Goal: Task Accomplishment & Management: Manage account settings

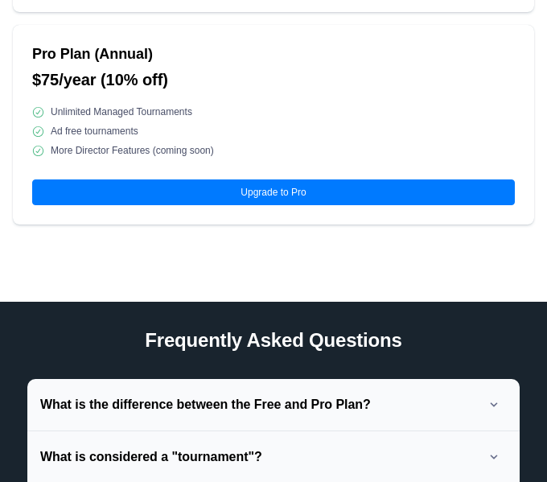
scroll to position [579, 0]
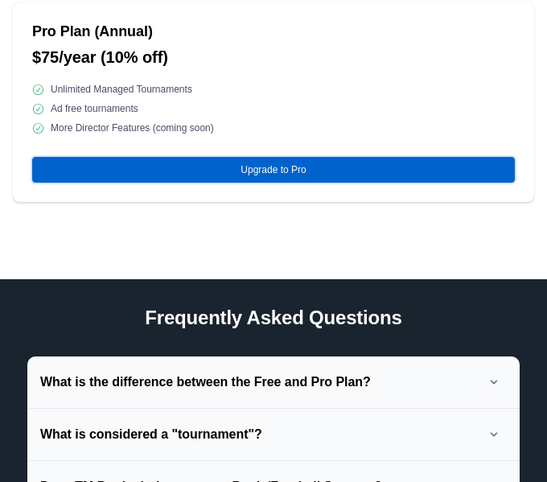
click at [331, 162] on button "Upgrade to Pro" at bounding box center [273, 170] width 483 height 26
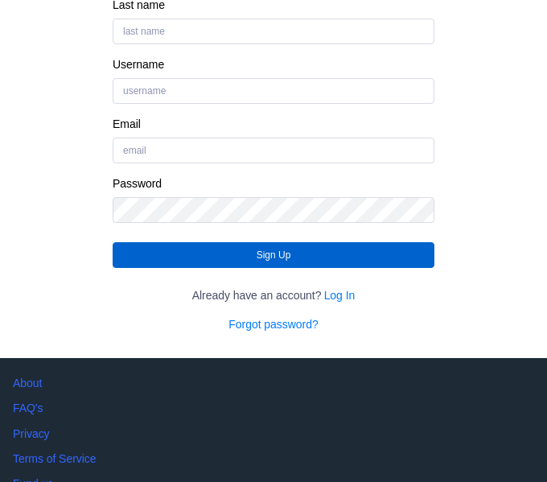
scroll to position [282, 0]
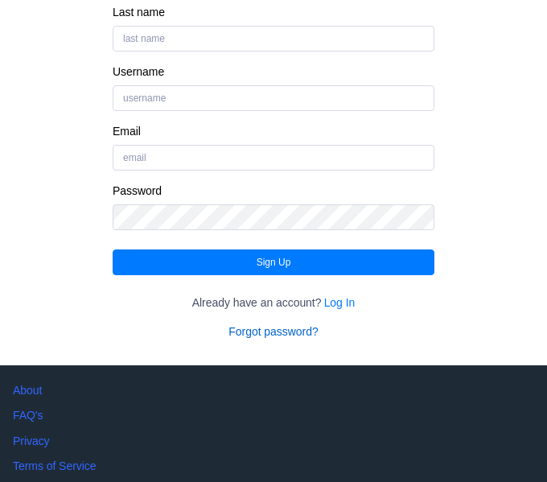
click at [307, 330] on link "Forgot password?" at bounding box center [272, 331] width 89 height 16
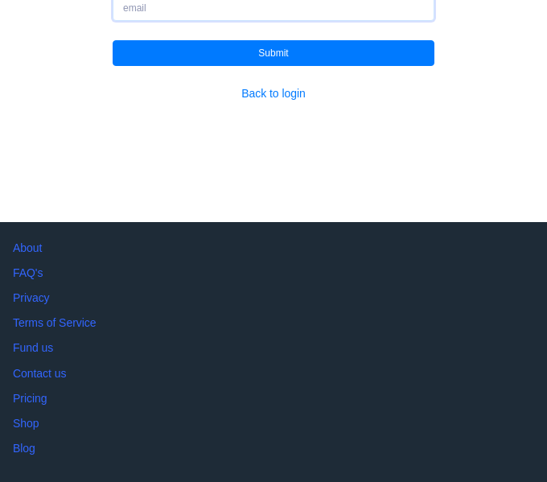
click at [257, 9] on input "Email" at bounding box center [274, 8] width 322 height 26
type input "[EMAIL_ADDRESS][DOMAIN_NAME]"
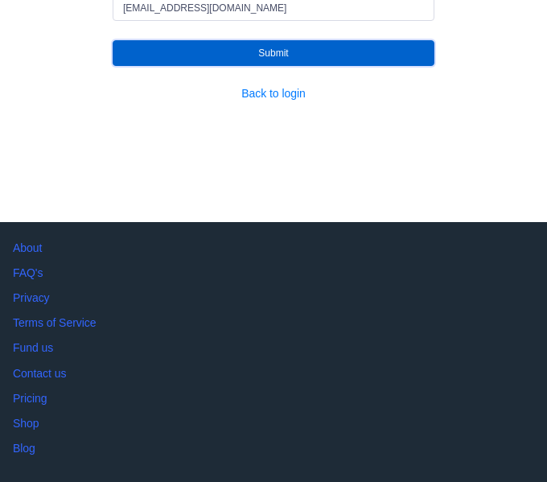
click at [244, 55] on button "Submit" at bounding box center [274, 53] width 322 height 26
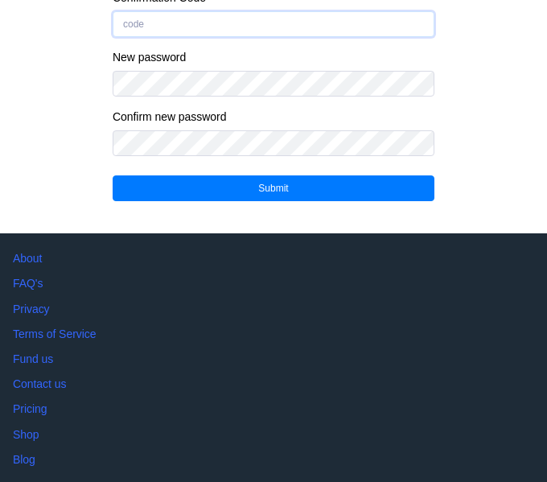
type input "[EMAIL_ADDRESS][DOMAIN_NAME]"
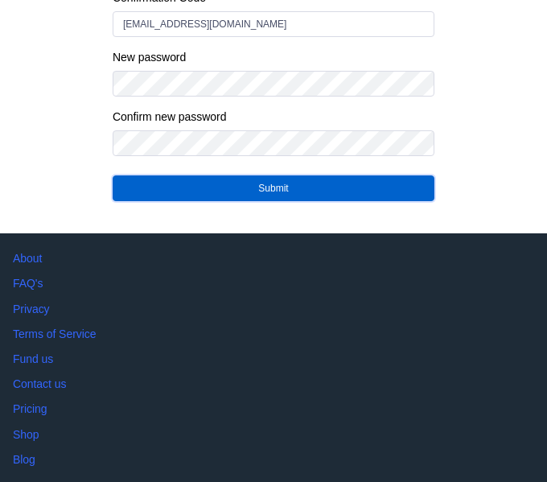
click at [192, 196] on button "Submit" at bounding box center [274, 188] width 322 height 26
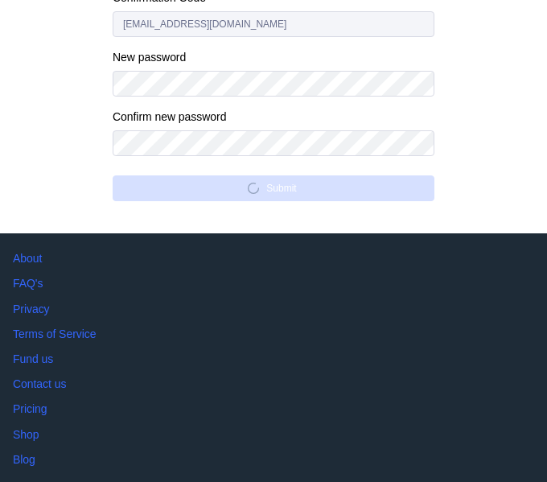
scroll to position [307, 0]
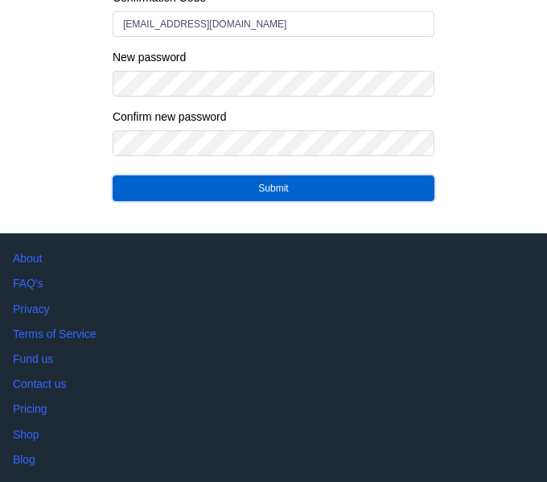
click at [192, 196] on button "Submit" at bounding box center [274, 188] width 322 height 26
click at [193, 195] on button "Submit" at bounding box center [274, 188] width 322 height 26
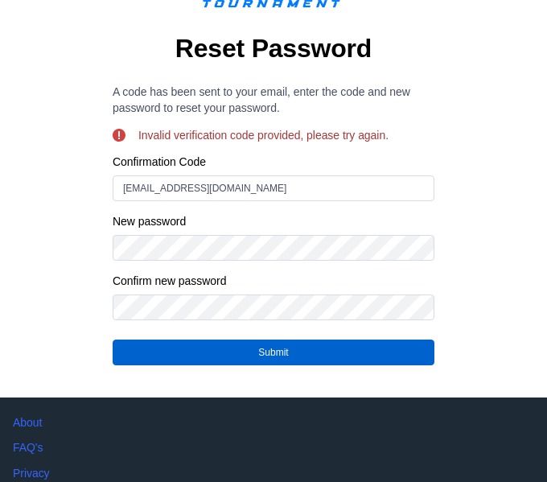
scroll to position [146, 0]
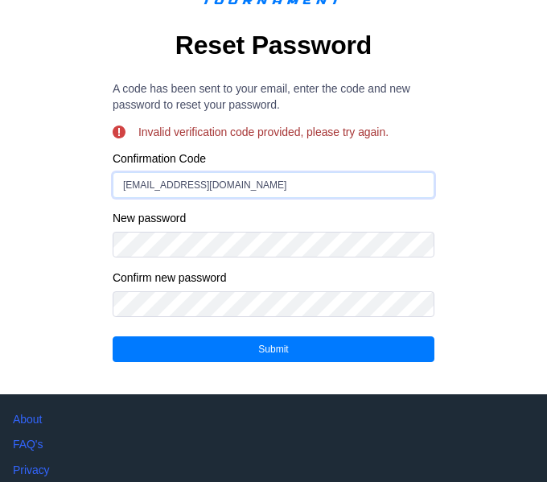
click at [244, 188] on input "[EMAIL_ADDRESS][DOMAIN_NAME]" at bounding box center [274, 185] width 322 height 26
drag, startPoint x: 244, startPoint y: 188, endPoint x: 51, endPoint y: 183, distance: 192.3
click at [51, 183] on div "Reset Password A code has been sent to your email, enter the code and new passw…" at bounding box center [273, 158] width 521 height 419
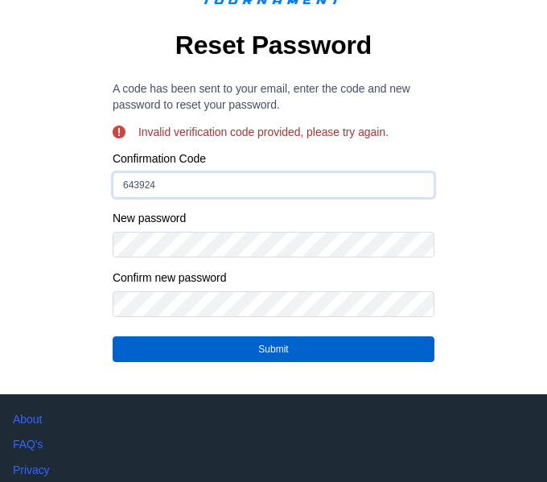
type input "643924"
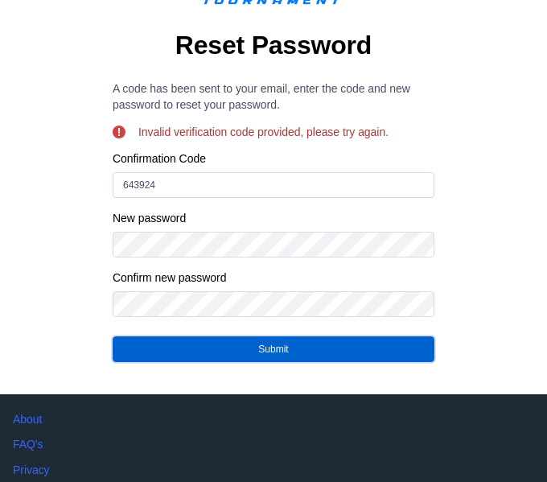
click at [167, 349] on button "Submit" at bounding box center [274, 349] width 322 height 26
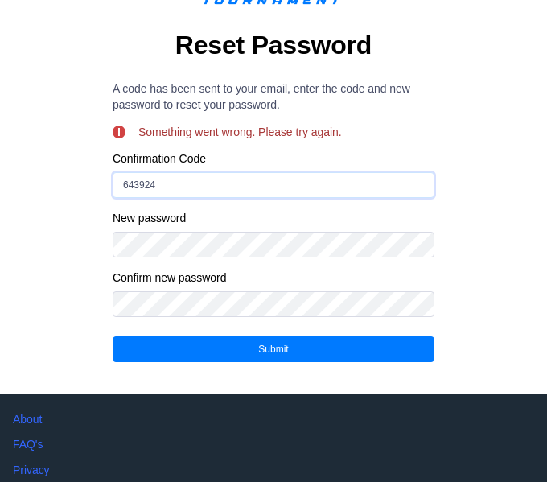
click at [310, 191] on input "643924" at bounding box center [274, 185] width 322 height 26
click at [407, 144] on div "Reset Password A code has been sent to your email, enter the code and new passw…" at bounding box center [274, 158] width 322 height 419
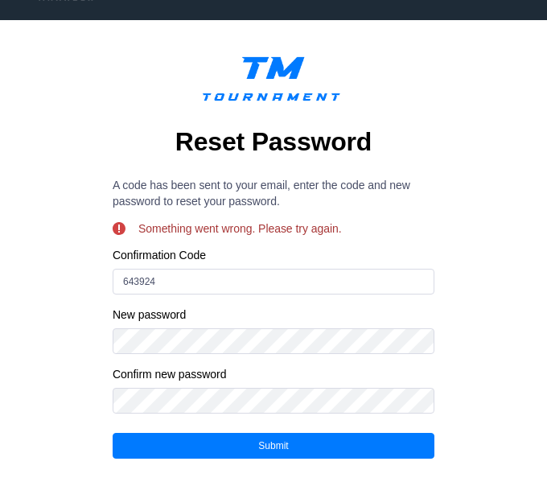
scroll to position [18, 0]
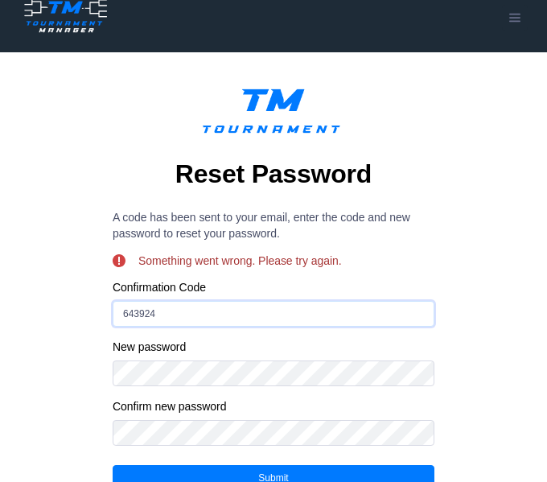
click at [174, 318] on input "643924" at bounding box center [274, 314] width 322 height 26
click at [187, 313] on input "643924" at bounding box center [274, 314] width 322 height 26
click at [200, 308] on input "643924" at bounding box center [274, 314] width 322 height 26
click at [127, 318] on input "643924" at bounding box center [274, 314] width 322 height 26
click at [121, 314] on input "643924" at bounding box center [274, 314] width 322 height 26
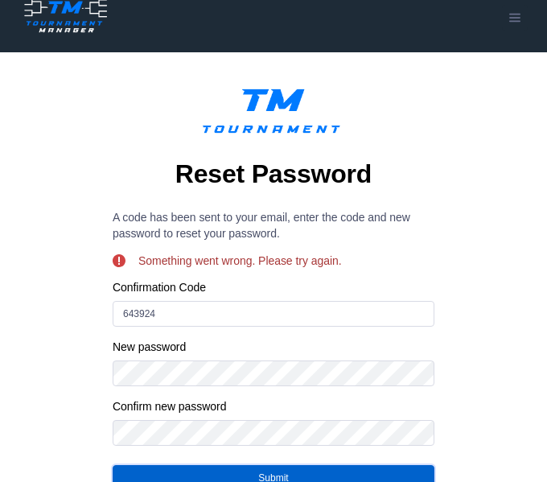
click at [237, 472] on button "Submit" at bounding box center [274, 478] width 322 height 26
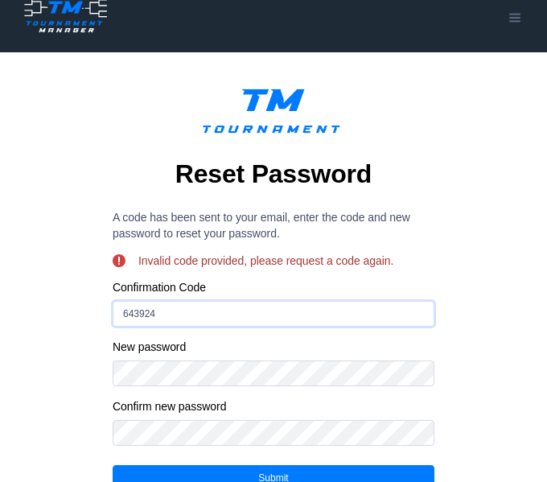
click at [264, 322] on input "643924" at bounding box center [274, 314] width 322 height 26
drag, startPoint x: 255, startPoint y: 299, endPoint x: 14, endPoint y: 310, distance: 240.8
click at [14, 310] on div "Reset Password A code has been sent to your email, enter the code and new passw…" at bounding box center [273, 287] width 521 height 419
drag, startPoint x: 204, startPoint y: 309, endPoint x: 113, endPoint y: 309, distance: 91.7
click at [113, 309] on input "643924" at bounding box center [274, 314] width 322 height 26
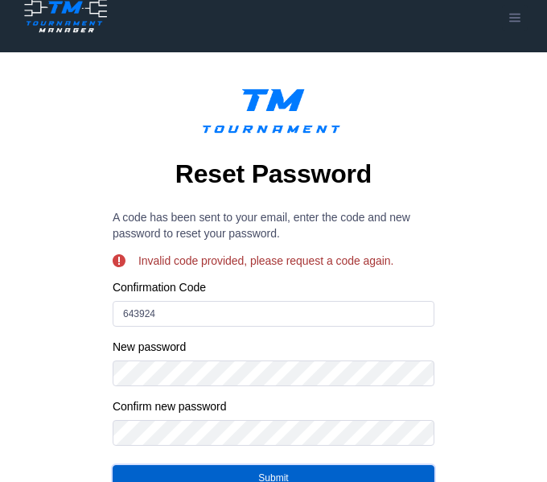
click at [213, 475] on button "Submit" at bounding box center [274, 478] width 322 height 26
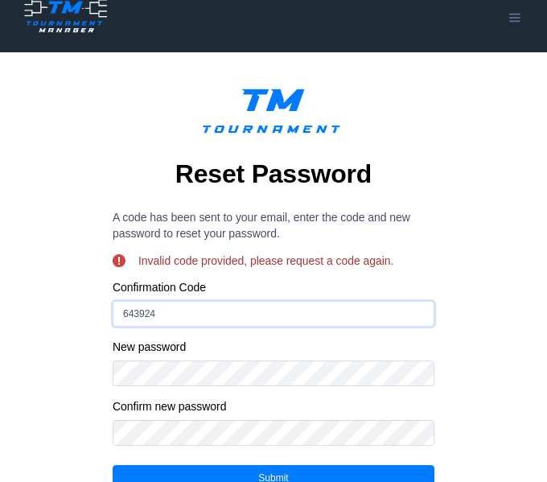
click at [202, 316] on input "643924" at bounding box center [274, 314] width 322 height 26
type input "6"
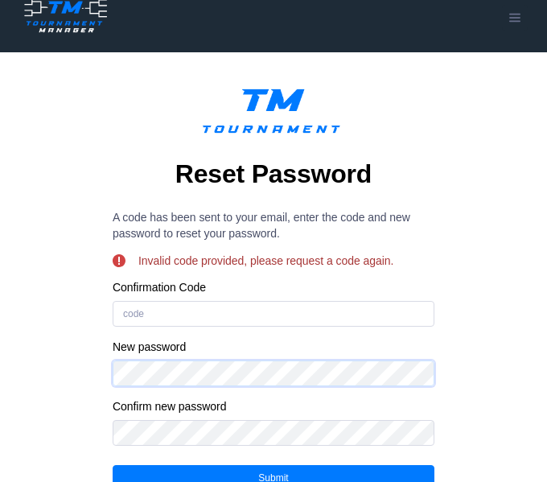
click at [68, 383] on div "Reset Password A code has been sent to your email, enter the code and new passw…" at bounding box center [273, 287] width 521 height 419
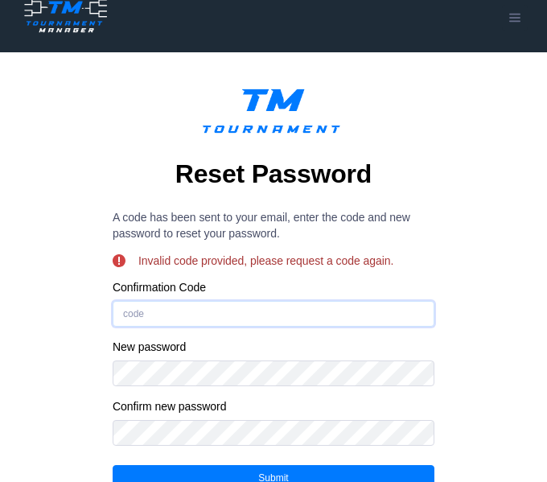
click at [171, 319] on input "Confirmation Code" at bounding box center [274, 314] width 322 height 26
type input "643924"
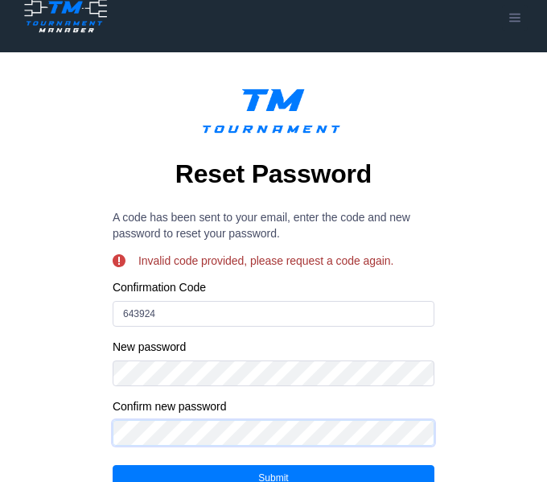
click at [0, 440] on div "Confirm Forgot Password Reset Password A code has been sent to your email, ente…" at bounding box center [273, 287] width 547 height 471
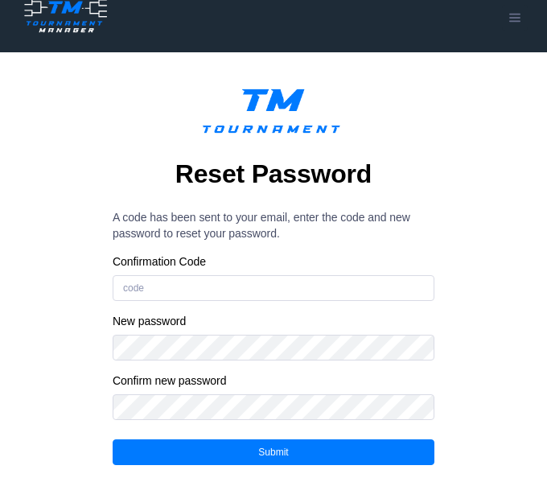
scroll to position [18, 0]
type input "643924"
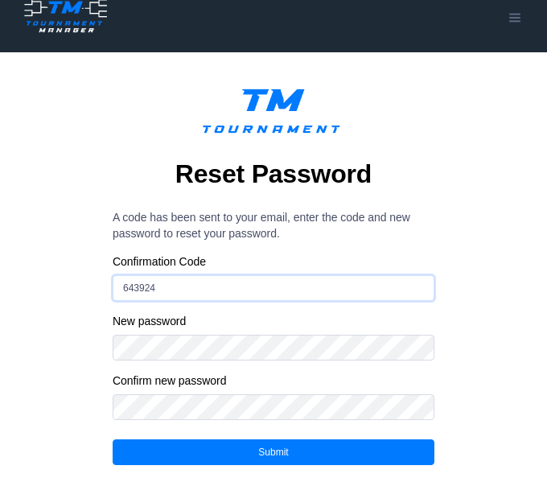
click at [159, 293] on input "643924" at bounding box center [274, 288] width 322 height 26
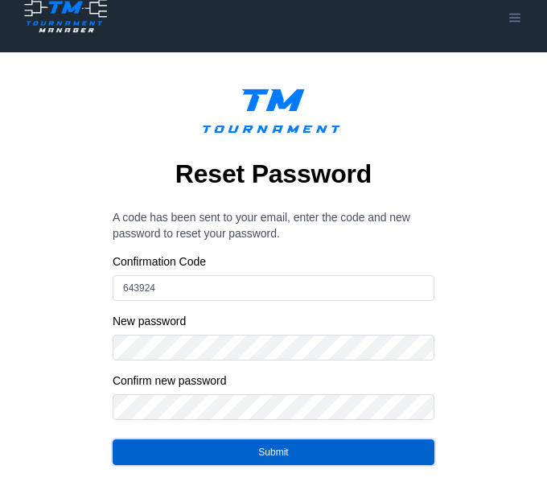
click at [241, 451] on button "Submit" at bounding box center [274, 452] width 322 height 26
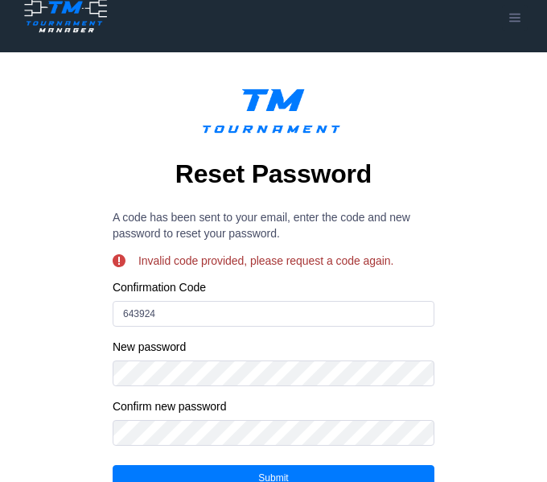
scroll to position [282, 0]
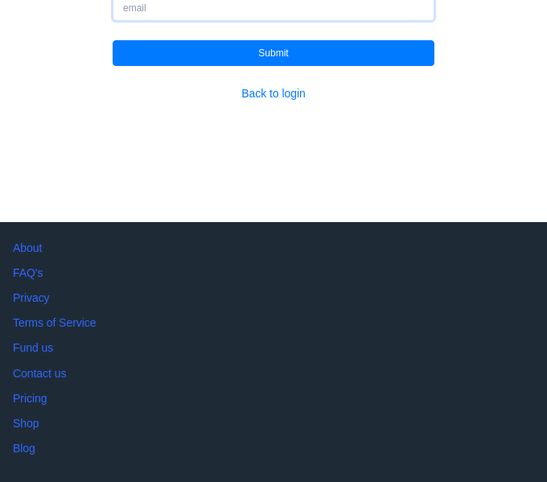
click at [186, 8] on input "Email" at bounding box center [274, 8] width 322 height 26
type input "[EMAIL_ADDRESS][DOMAIN_NAME]"
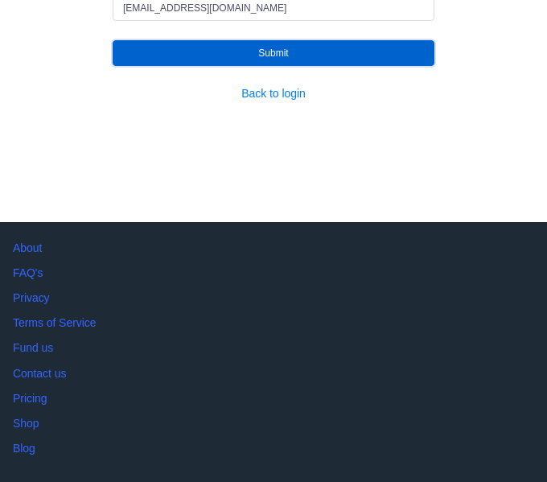
click at [226, 56] on button "Submit" at bounding box center [274, 53] width 322 height 26
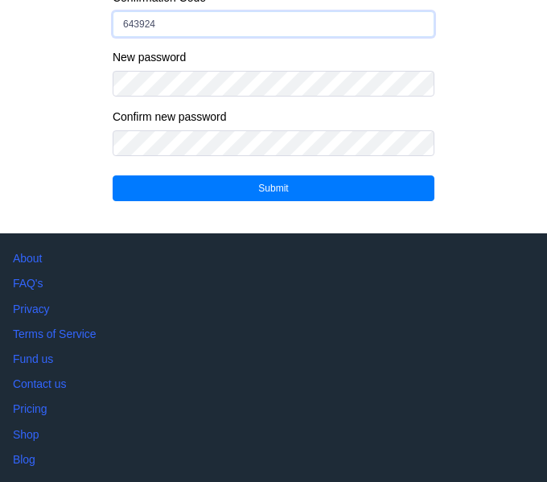
click at [207, 24] on input "643924" at bounding box center [274, 24] width 322 height 26
click at [200, 20] on input "643924" at bounding box center [274, 24] width 322 height 26
type input "6"
click at [179, 33] on input "Confirmation Code" at bounding box center [274, 24] width 322 height 26
type input "390017"
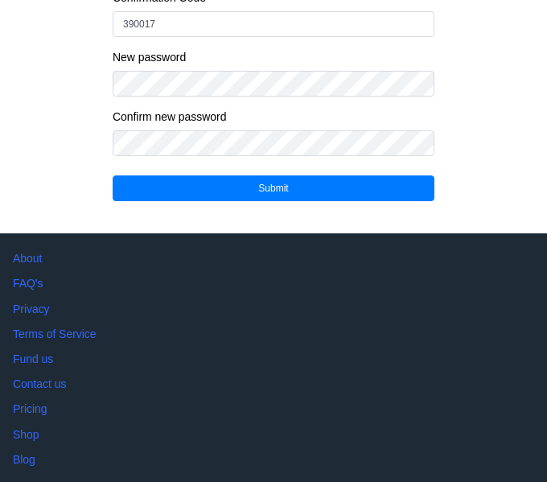
click at [523, 88] on div "Reset Password A code has been sent to your email, enter the code and new passw…" at bounding box center [273, 10] width 521 height 393
click at [301, 64] on div "New password" at bounding box center [274, 73] width 322 height 47
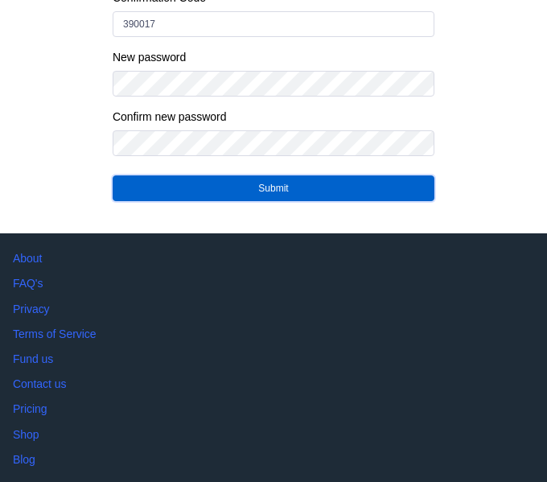
click at [361, 193] on button "Submit" at bounding box center [274, 188] width 322 height 26
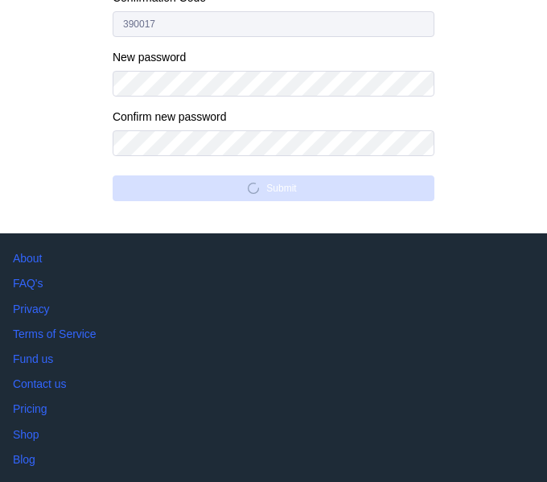
scroll to position [307, 0]
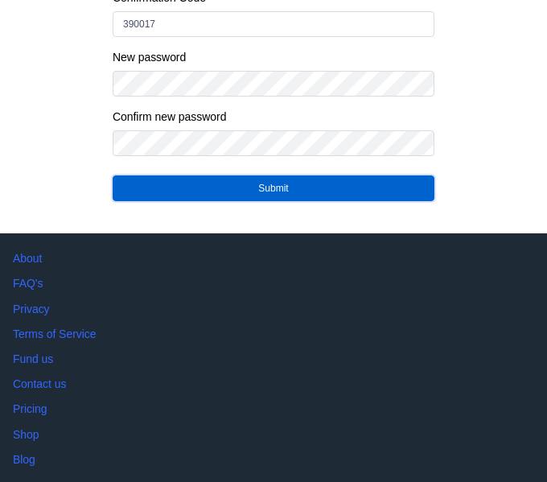
click at [364, 191] on button "Submit" at bounding box center [274, 188] width 322 height 26
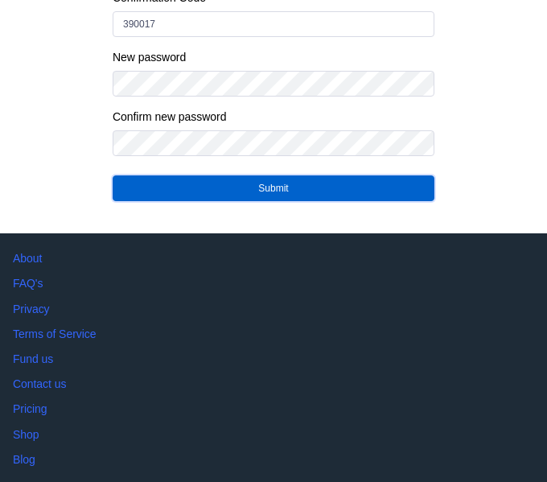
click at [371, 188] on button "Submit" at bounding box center [274, 188] width 322 height 26
click at [408, 195] on button "Submit" at bounding box center [274, 188] width 322 height 26
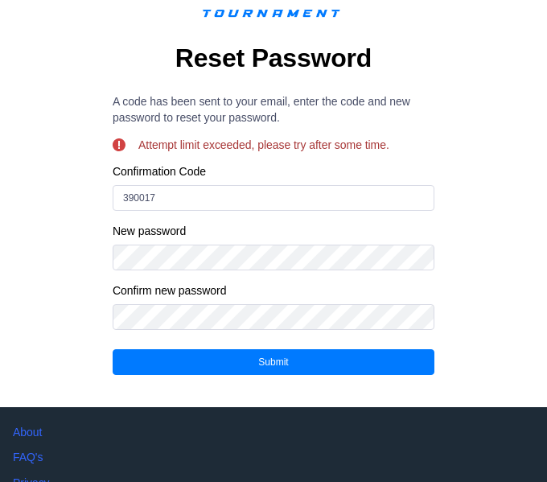
scroll to position [126, 0]
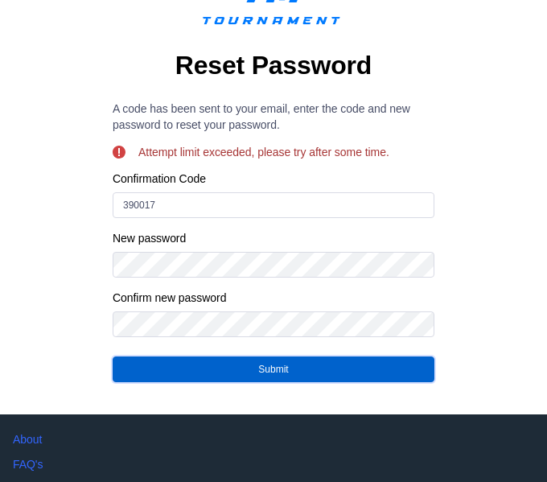
click at [241, 365] on button "Submit" at bounding box center [274, 369] width 322 height 26
click at [233, 372] on button "Submit" at bounding box center [274, 369] width 322 height 26
